Goal: Find contact information: Find contact information

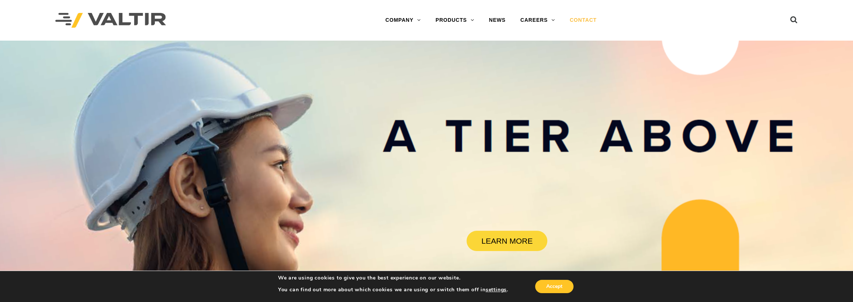
click at [578, 17] on link "CONTACT" at bounding box center [583, 20] width 42 height 15
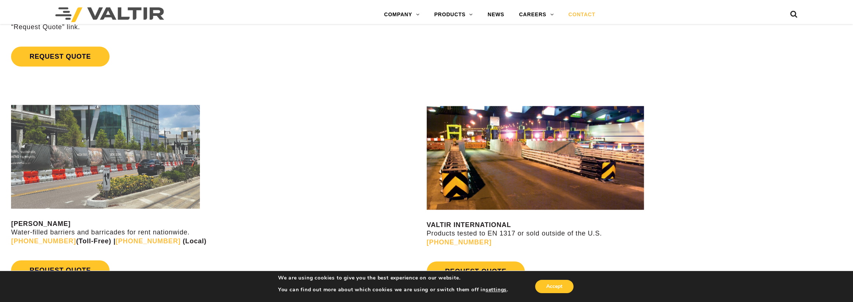
scroll to position [676, 0]
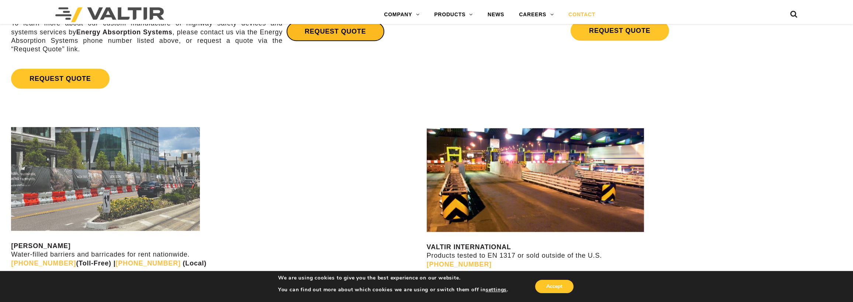
click at [321, 33] on link "REQUEST QUOTE" at bounding box center [335, 31] width 98 height 20
click at [337, 160] on div at bounding box center [218, 179] width 414 height 104
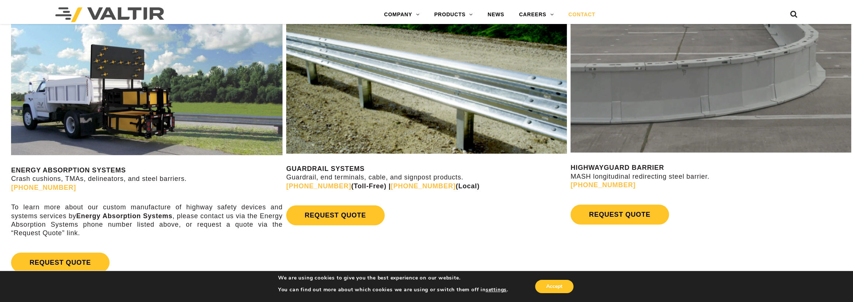
scroll to position [491, 0]
